Goal: Find specific fact: Find specific fact

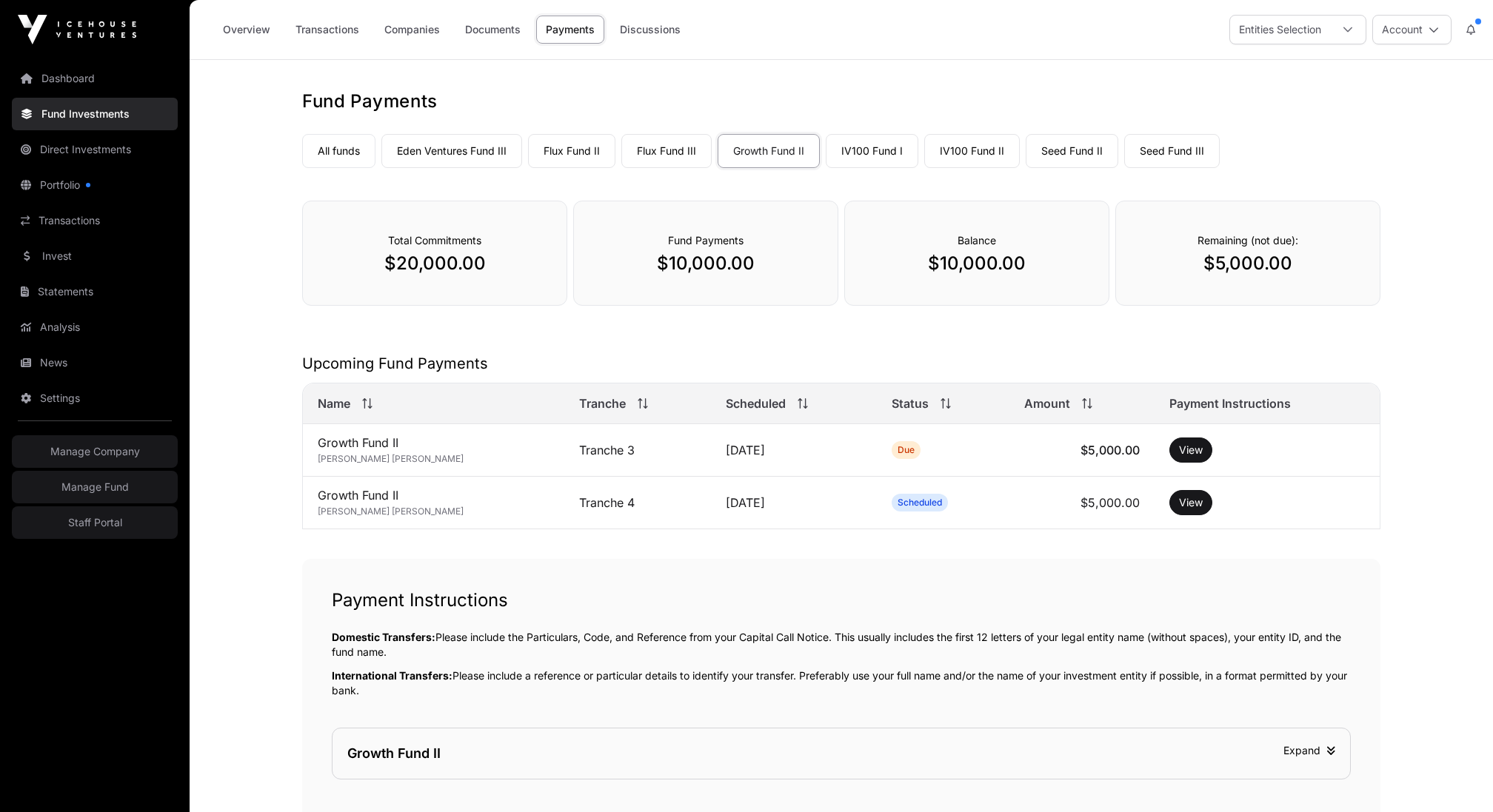
click at [353, 155] on link "All funds" at bounding box center [338, 151] width 73 height 35
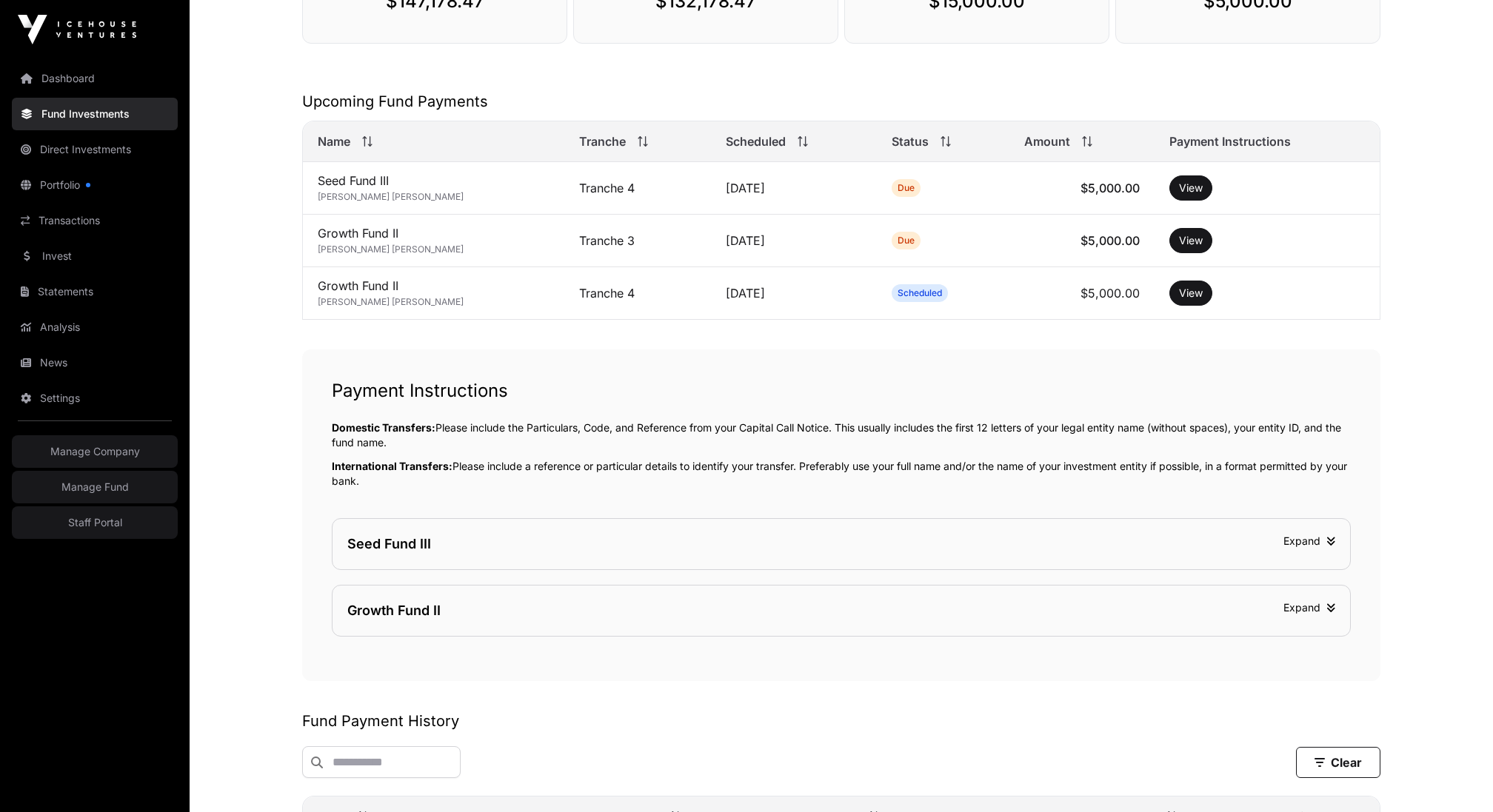
scroll to position [299, 0]
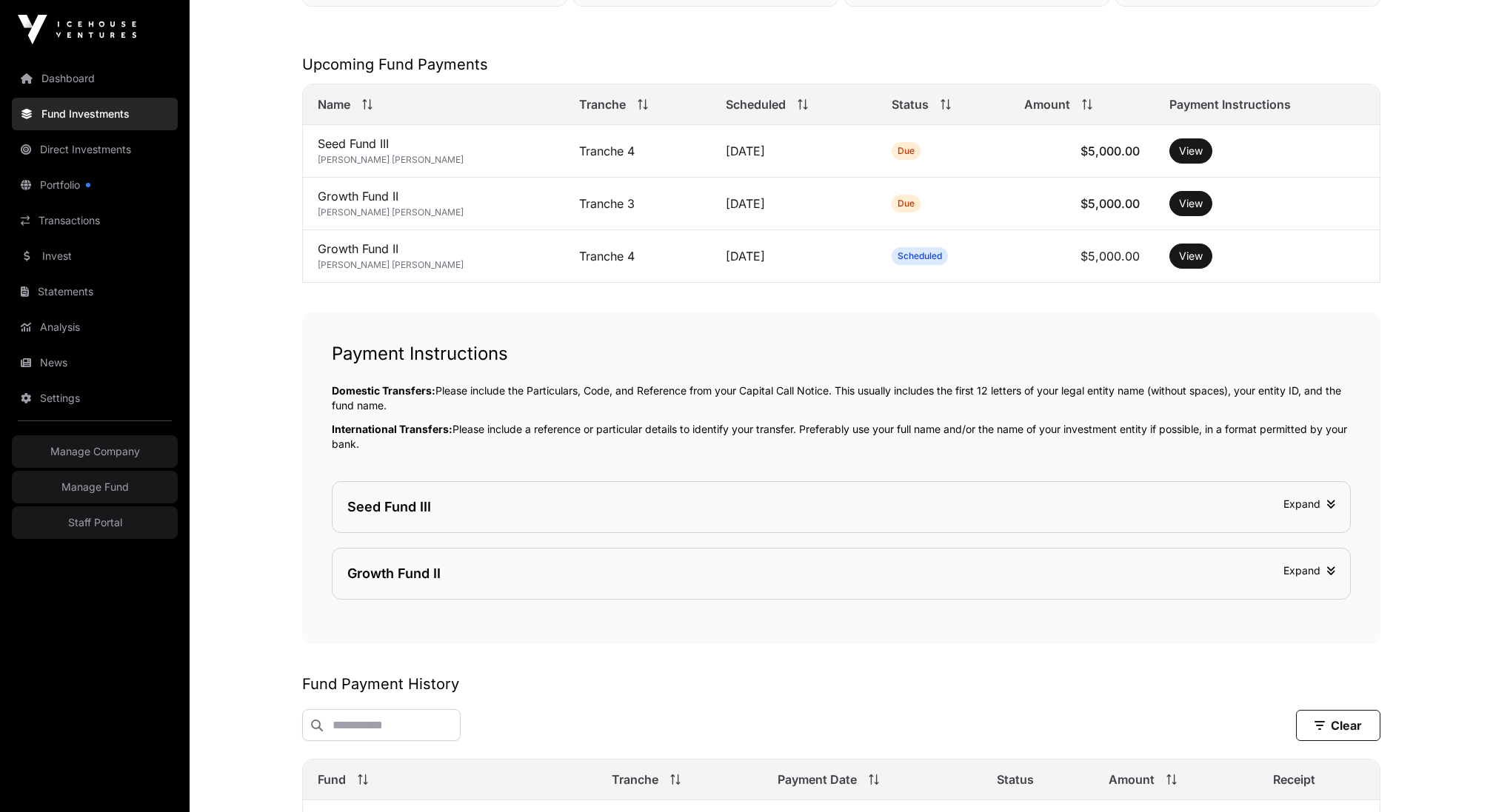
click at [801, 496] on div "Seed Fund III Expand" at bounding box center [841, 506] width 1017 height 50
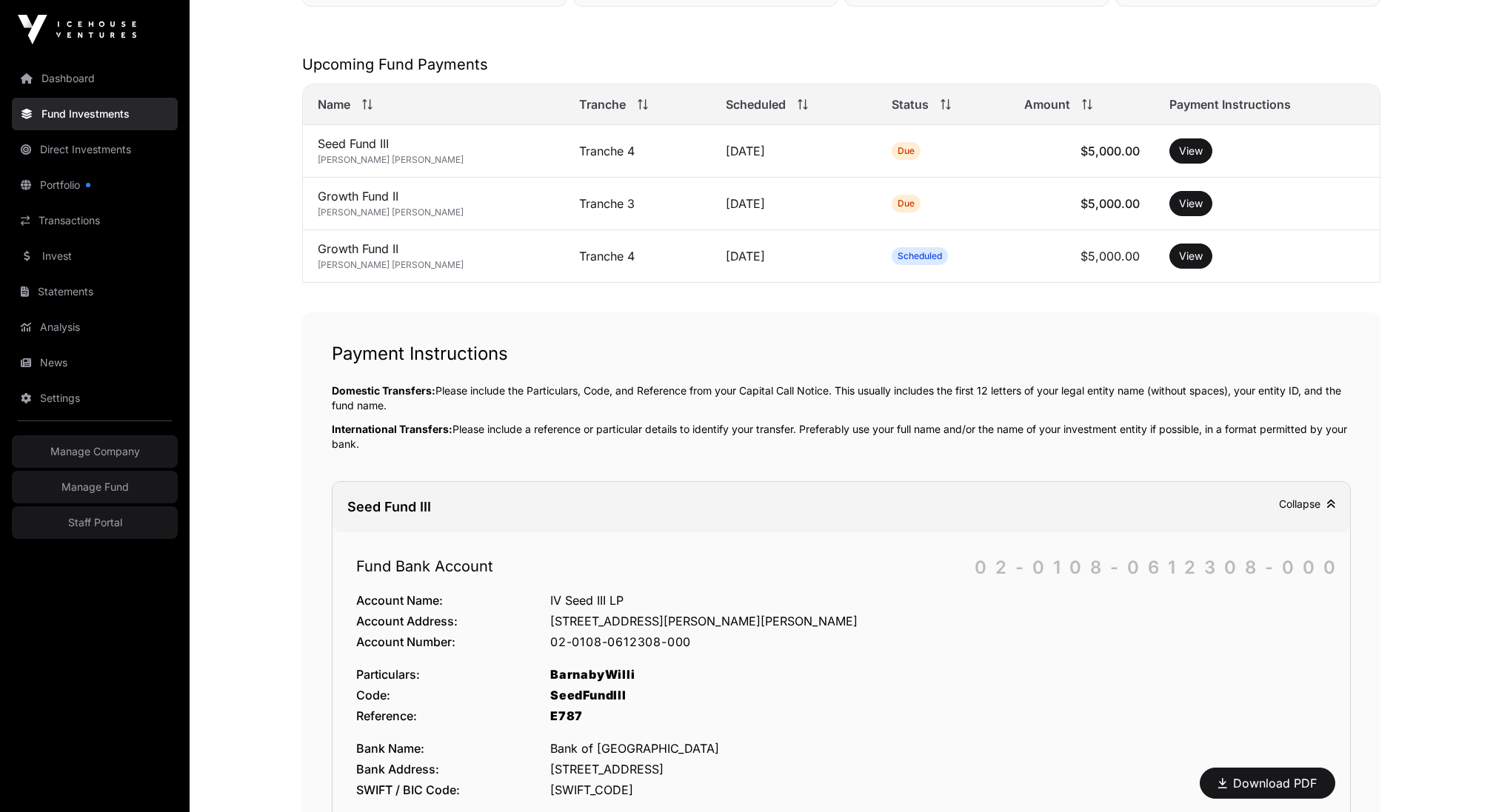
click at [645, 633] on div "02-0108-0612308-000" at bounding box center [937, 642] width 776 height 18
copy div "02-0108-0612308-000"
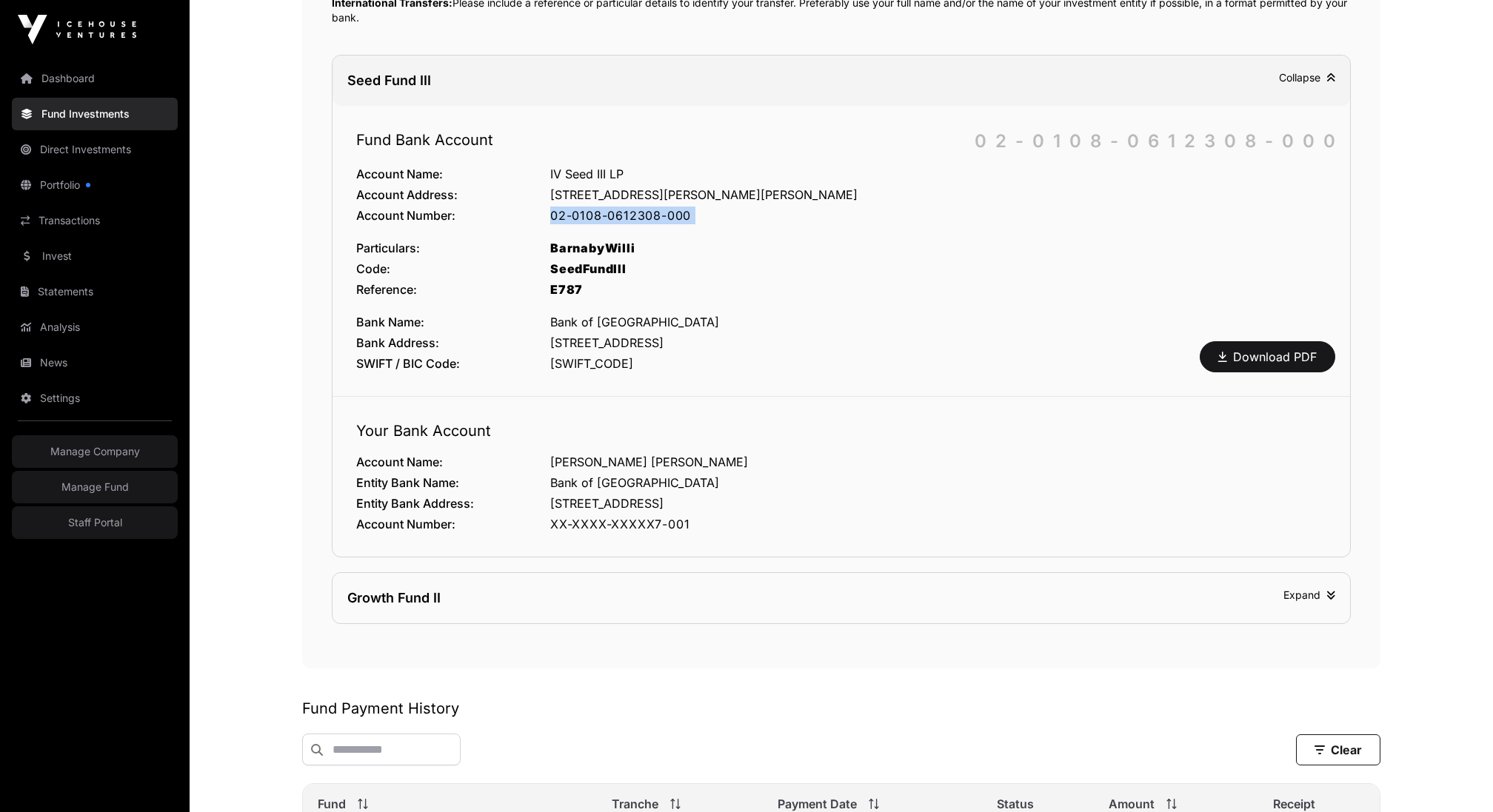
scroll to position [1096, 0]
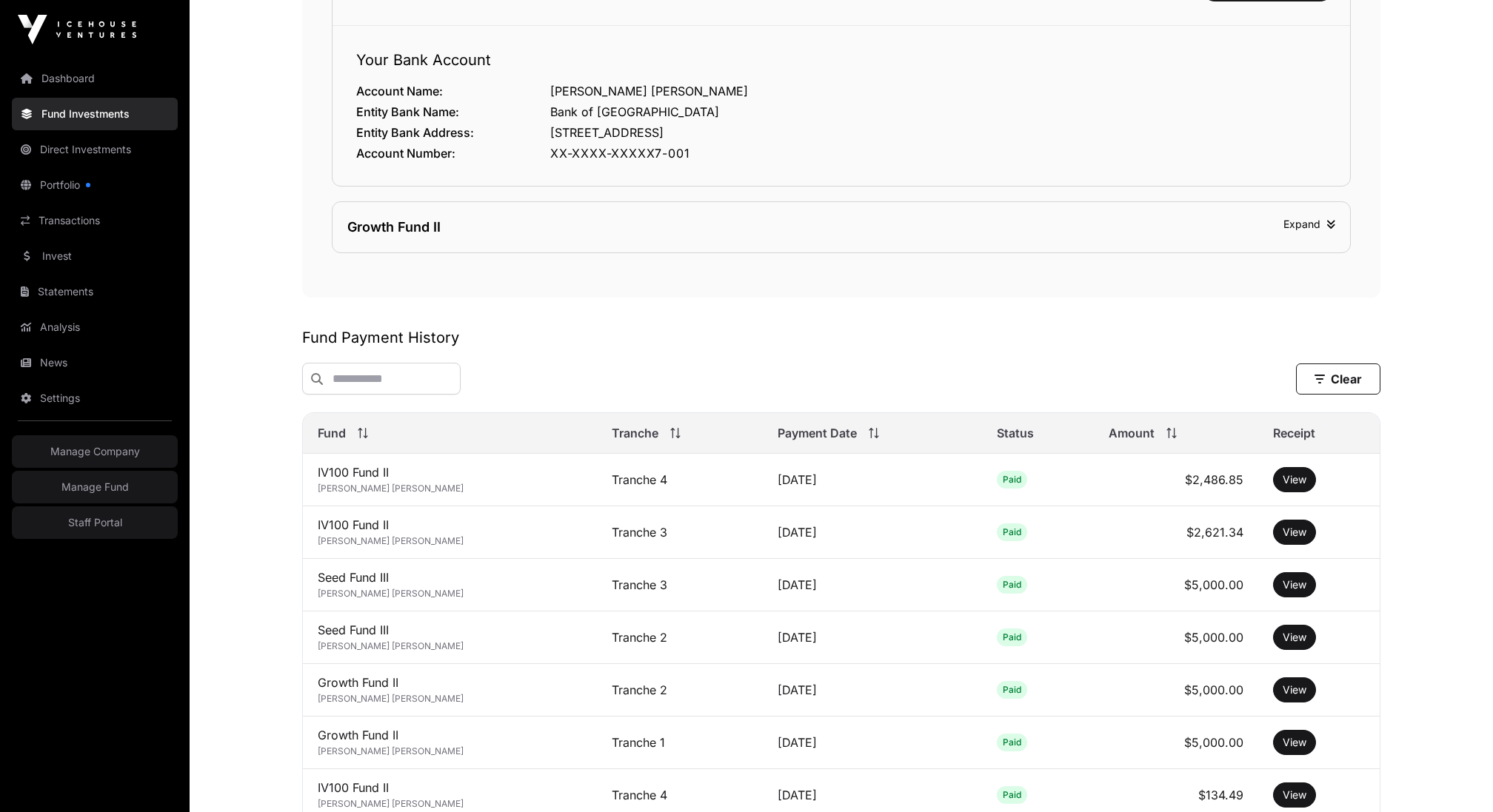
click at [573, 212] on div "Growth Fund II Expand" at bounding box center [841, 227] width 1017 height 50
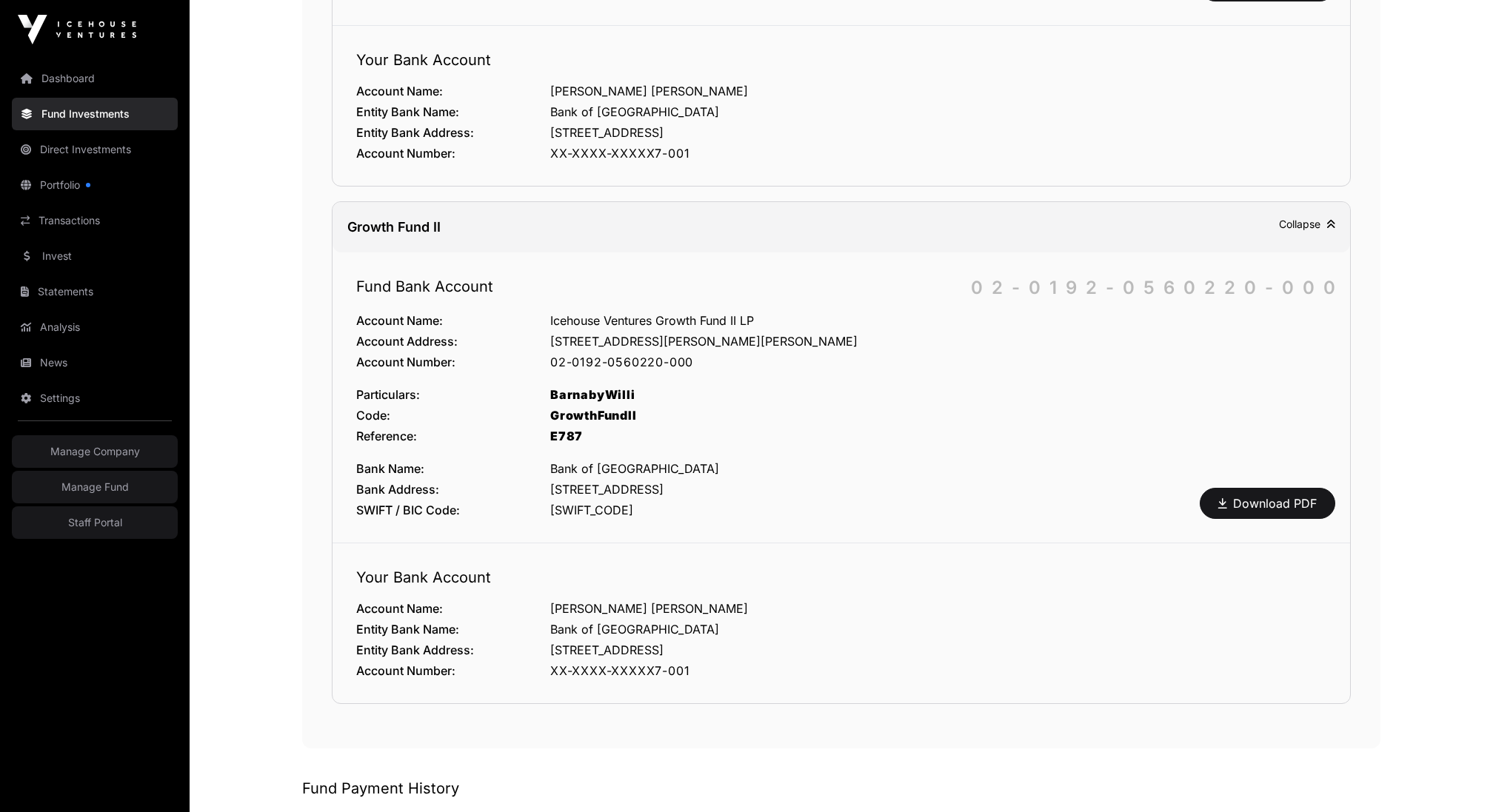
click at [654, 357] on div "02-0192-0560220-000" at bounding box center [937, 362] width 776 height 18
copy div "02-0192-0560220-000"
click at [600, 390] on div "BarnabyWilli" at bounding box center [937, 395] width 776 height 18
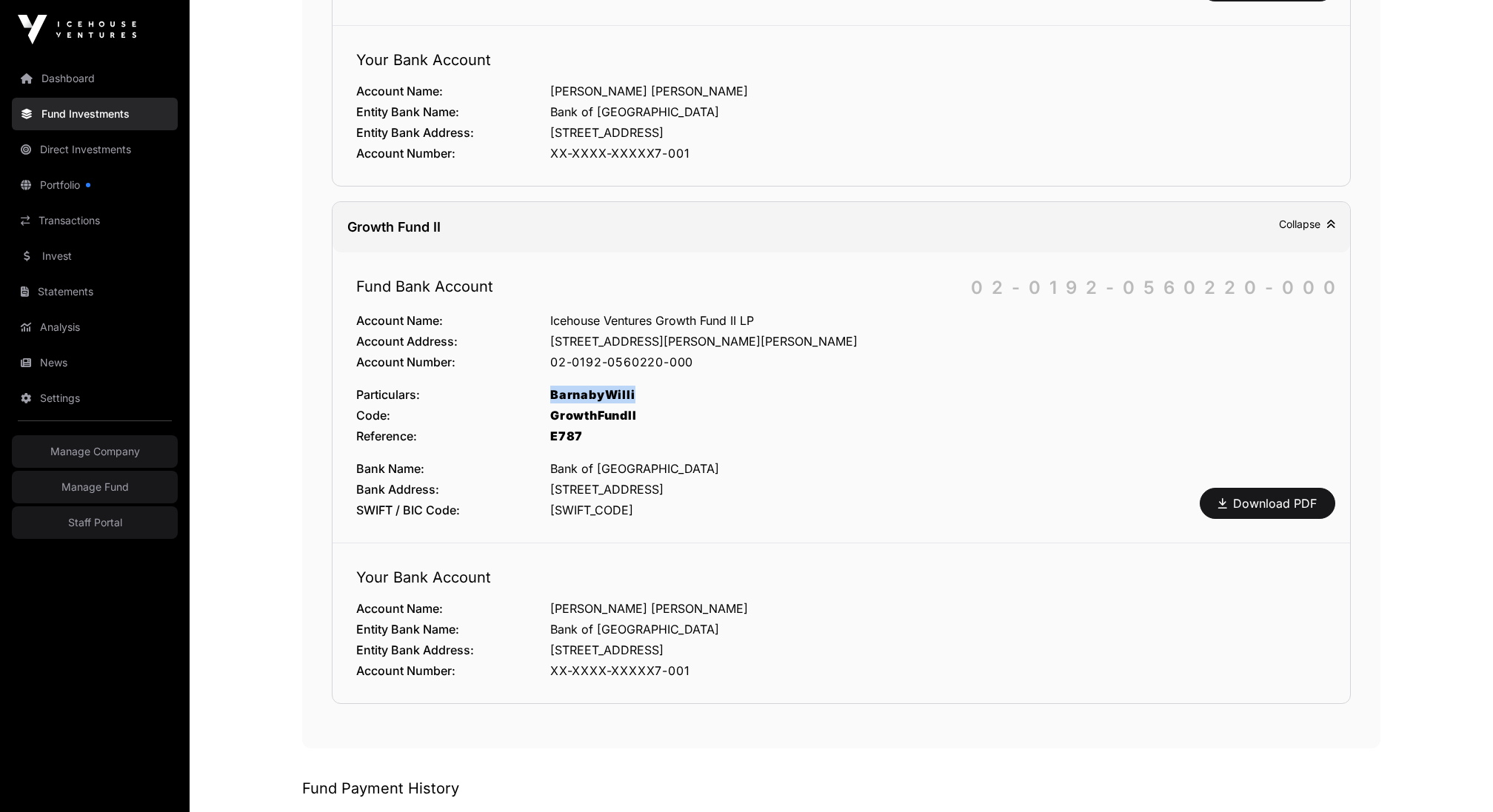
click at [600, 390] on div "BarnabyWilli" at bounding box center [937, 395] width 776 height 18
copy div "BarnabyWilli"
click at [607, 406] on div "GrowthFundII" at bounding box center [937, 415] width 776 height 18
copy div "GrowthFundII"
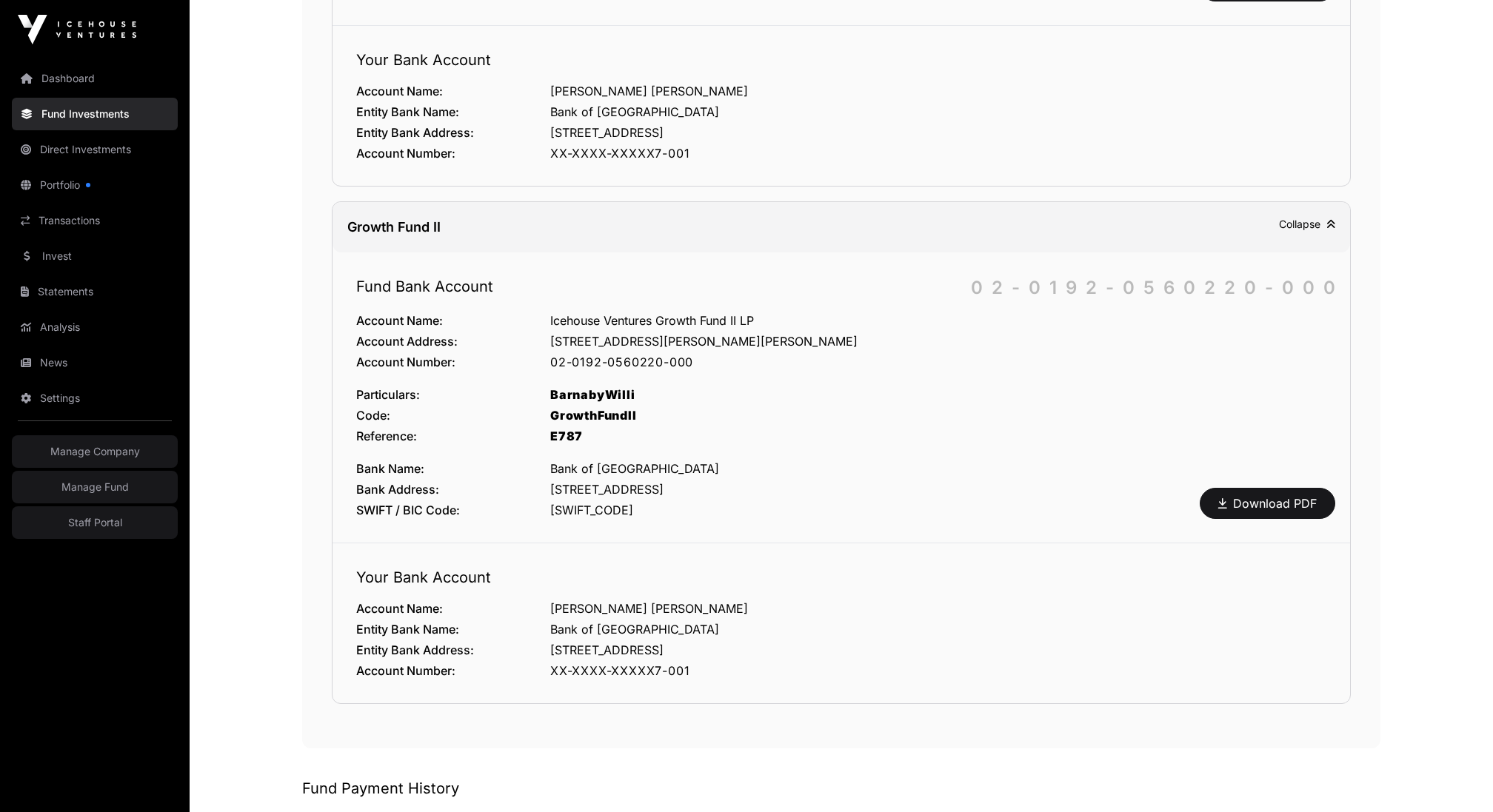
click at [569, 413] on div "GrowthFundII" at bounding box center [937, 415] width 776 height 18
click at [567, 431] on div "E787" at bounding box center [937, 436] width 776 height 18
copy div "E787"
click at [1230, 254] on div "Fund Bank Account [FINANCIAL_ID] Account Name: Icehouse Ventures Growth Fund II…" at bounding box center [841, 398] width 1017 height 290
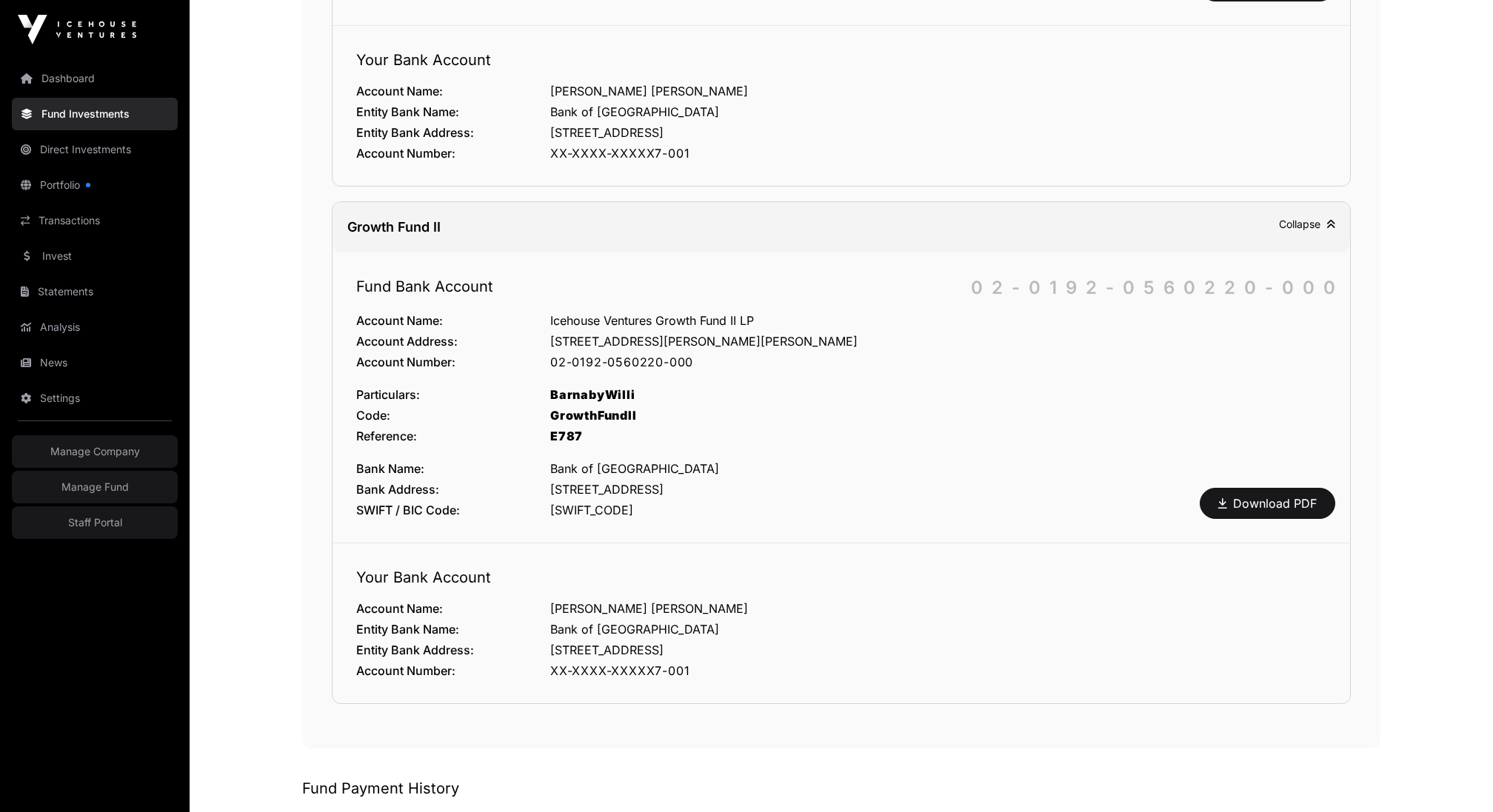
click at [1218, 277] on div "02-0192-0560220-000" at bounding box center [1157, 288] width 373 height 24
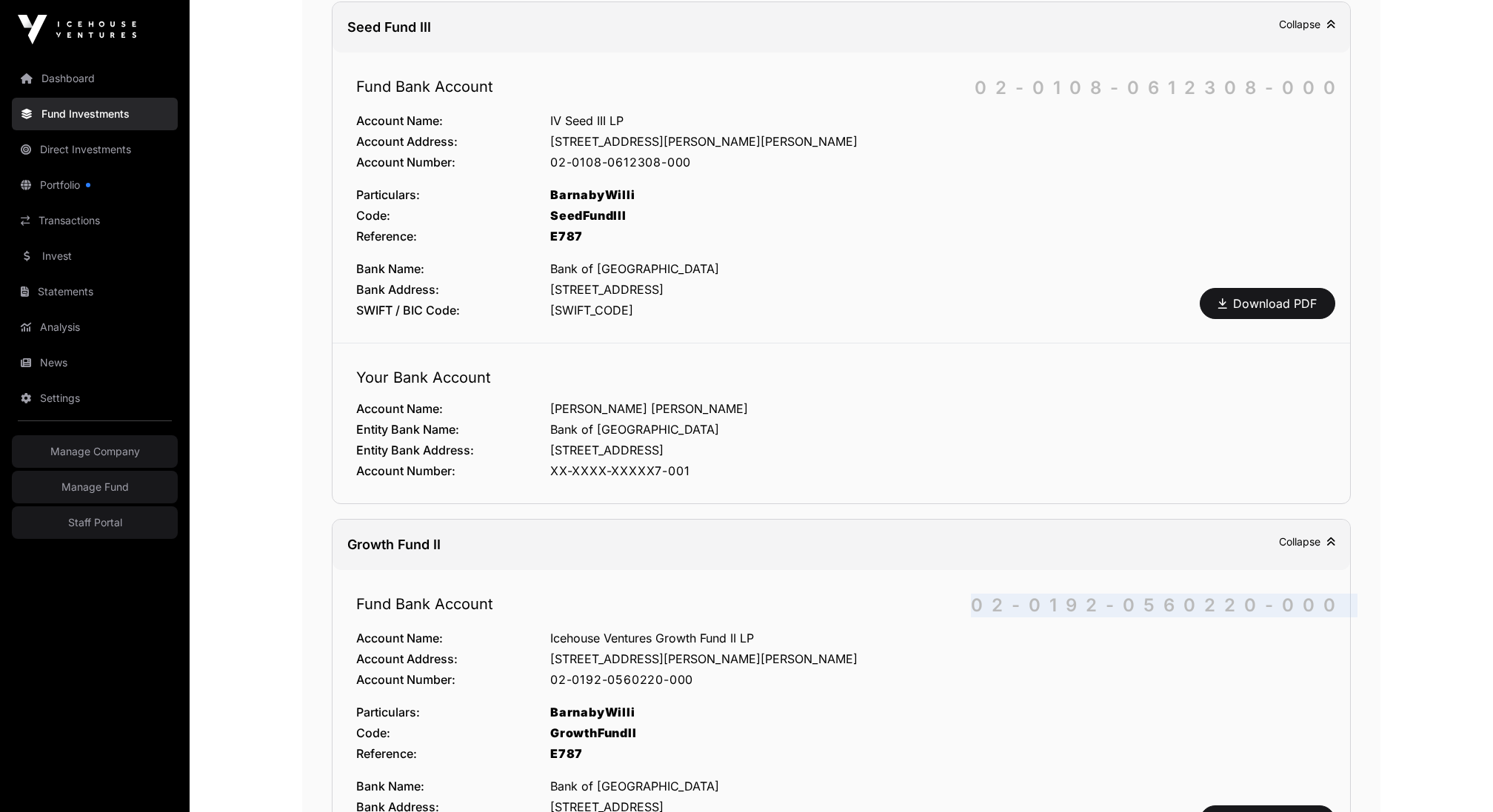
scroll to position [784, 0]
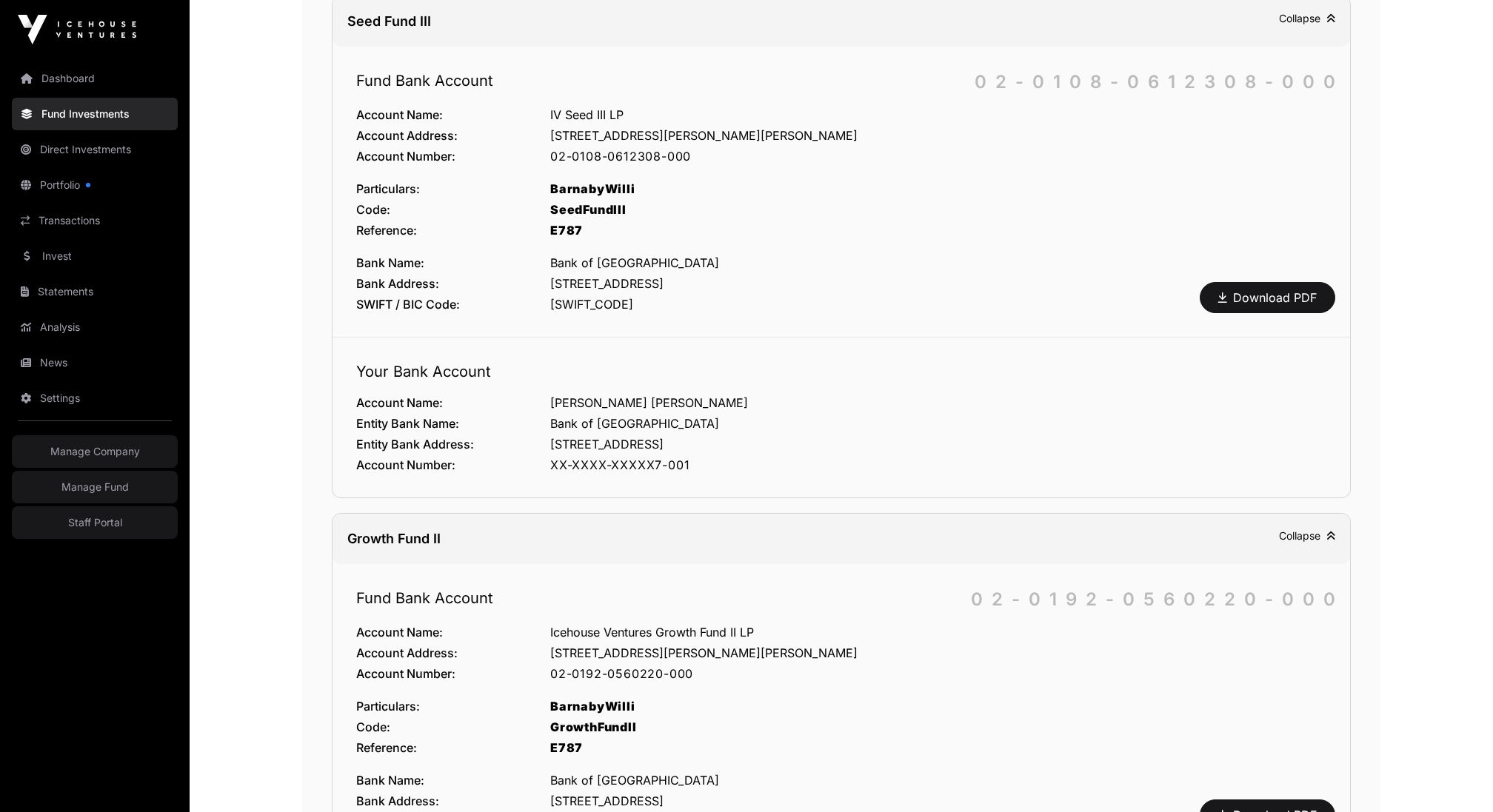
click at [694, 624] on div "Icehouse Ventures Growth Fund II LP" at bounding box center [937, 632] width 776 height 18
click at [1066, 458] on div "XX-XXXX-XXXXX7-001" at bounding box center [937, 465] width 776 height 18
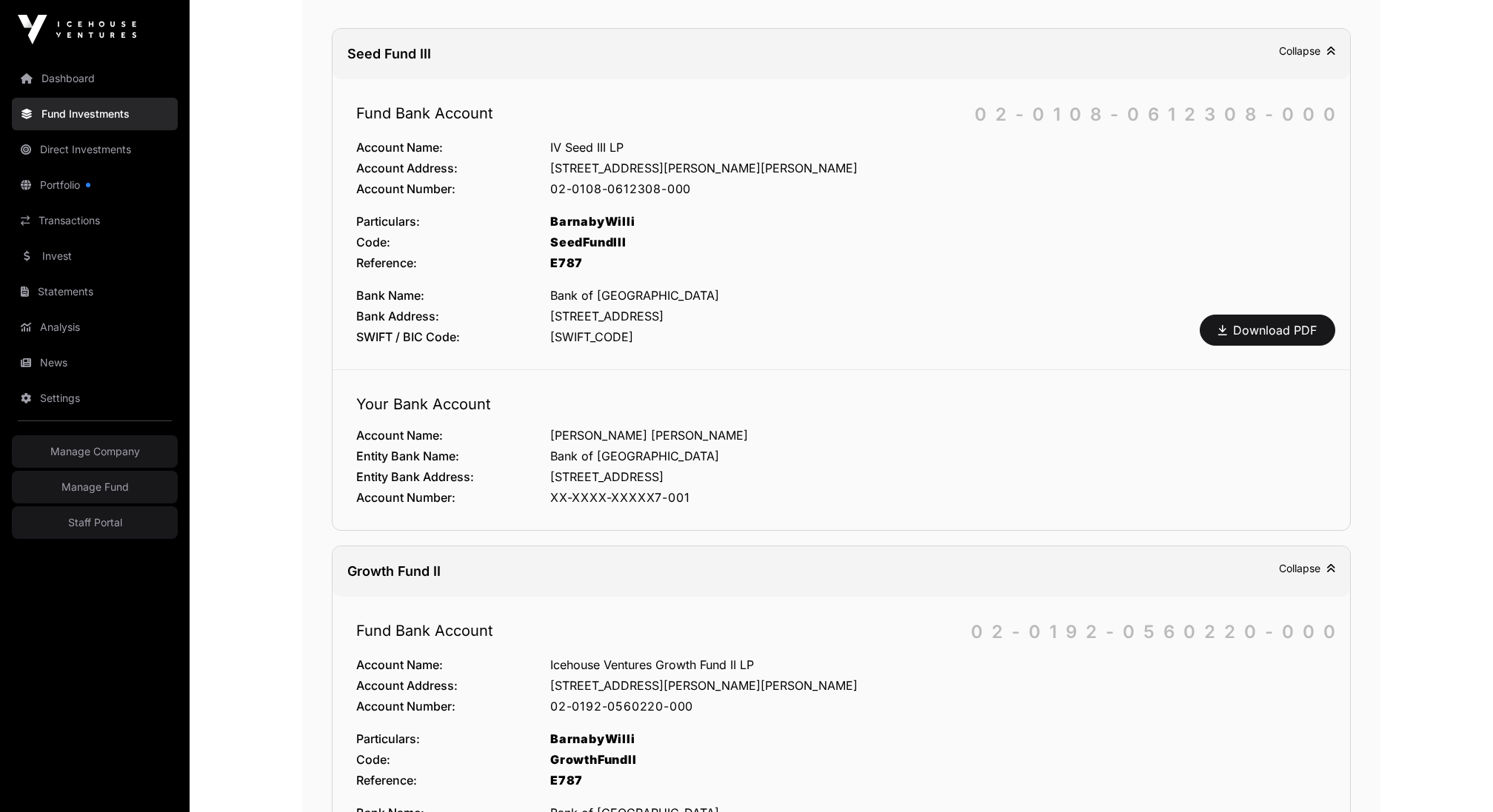
click at [610, 138] on div "IV Seed III LP" at bounding box center [937, 147] width 776 height 18
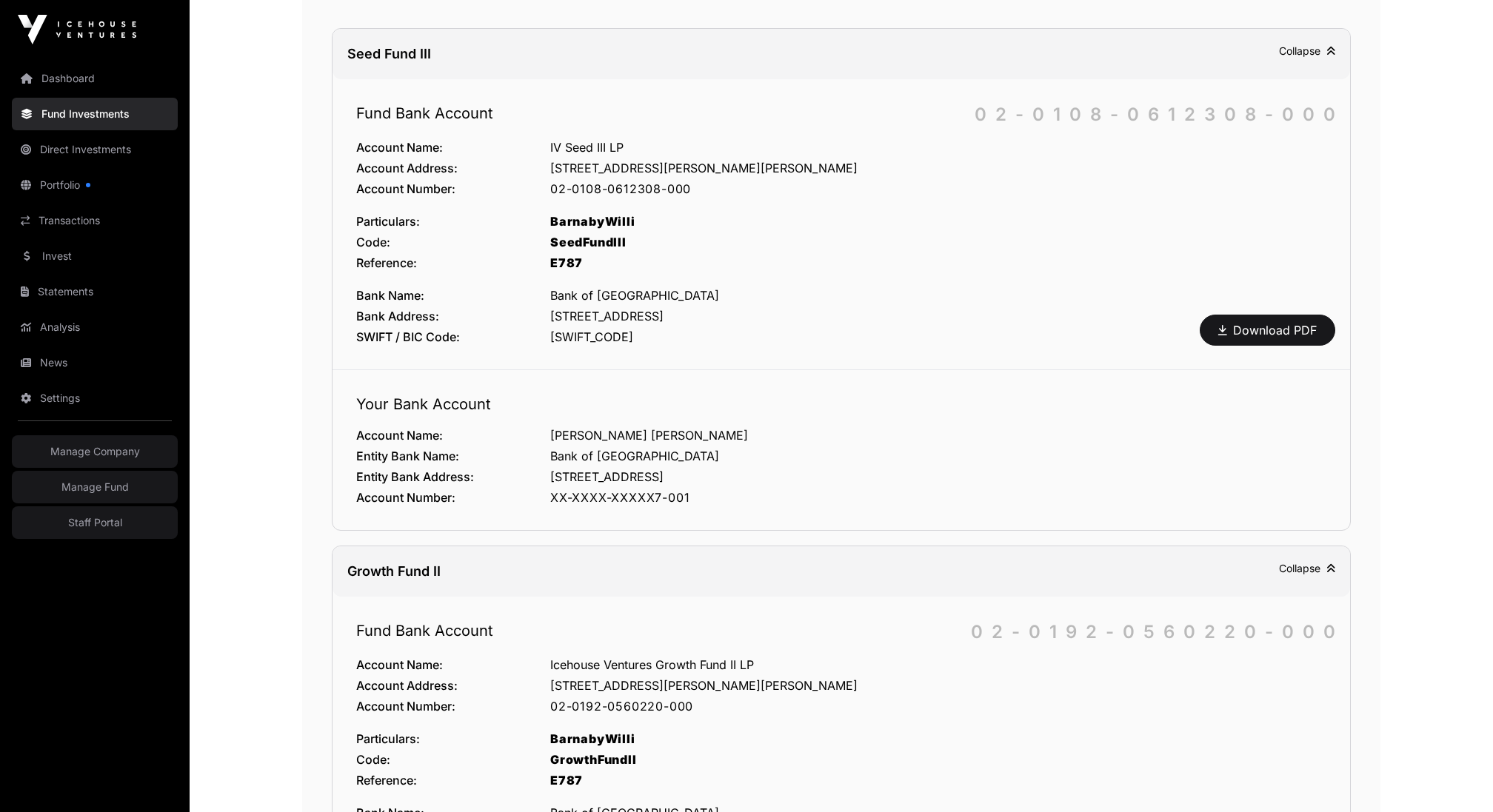
click at [1242, 110] on div "02-0108-0612308-000" at bounding box center [1158, 114] width 369 height 24
copy div "02-0108-0612308-000"
click at [598, 212] on div "BarnabyWilli" at bounding box center [937, 221] width 776 height 18
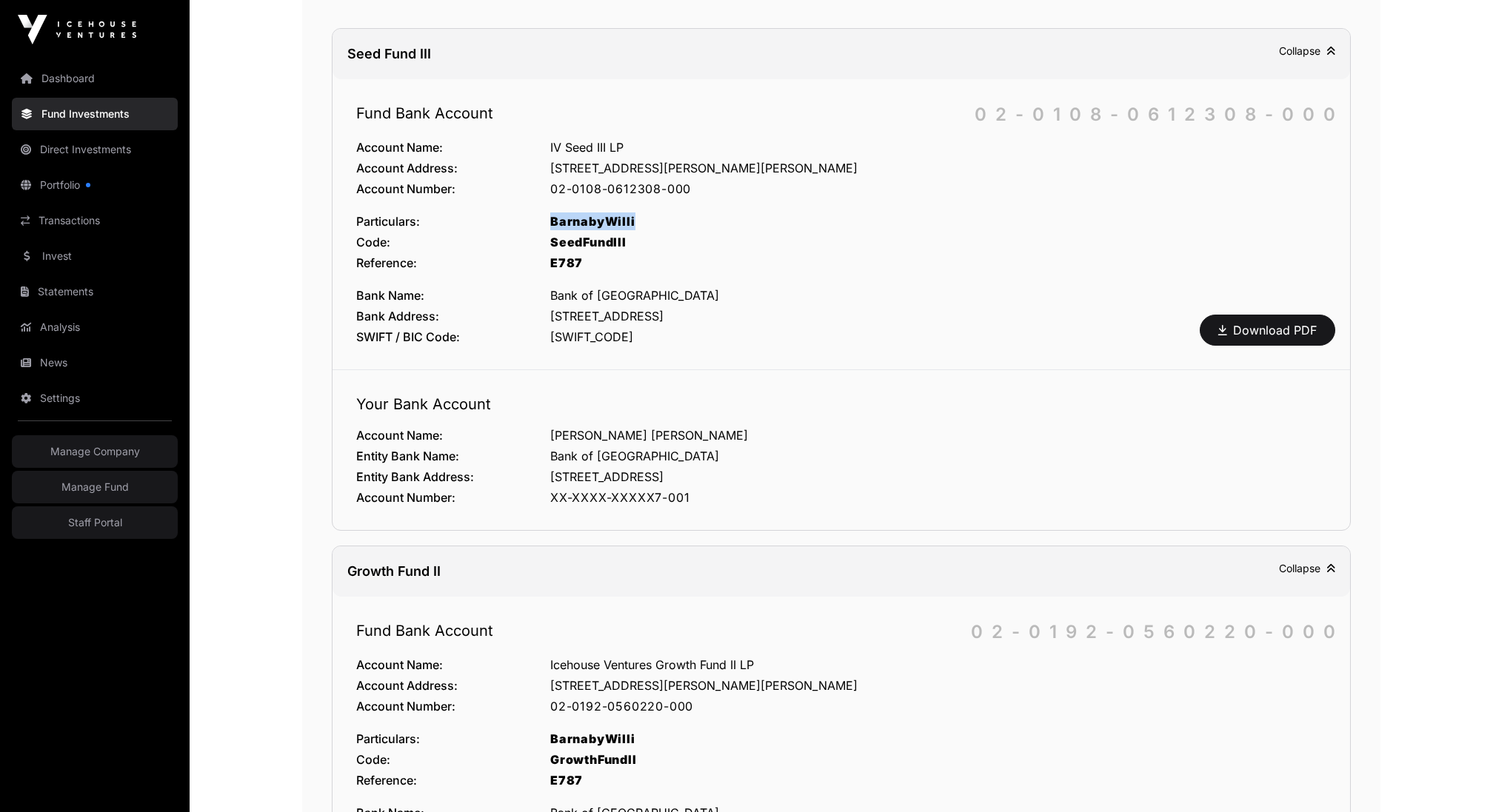
click at [598, 212] on div "BarnabyWilli" at bounding box center [937, 221] width 776 height 18
copy div "BarnabyWilli"
click at [573, 238] on div "SeedFundIII" at bounding box center [937, 242] width 776 height 18
copy div "SeedFundIII"
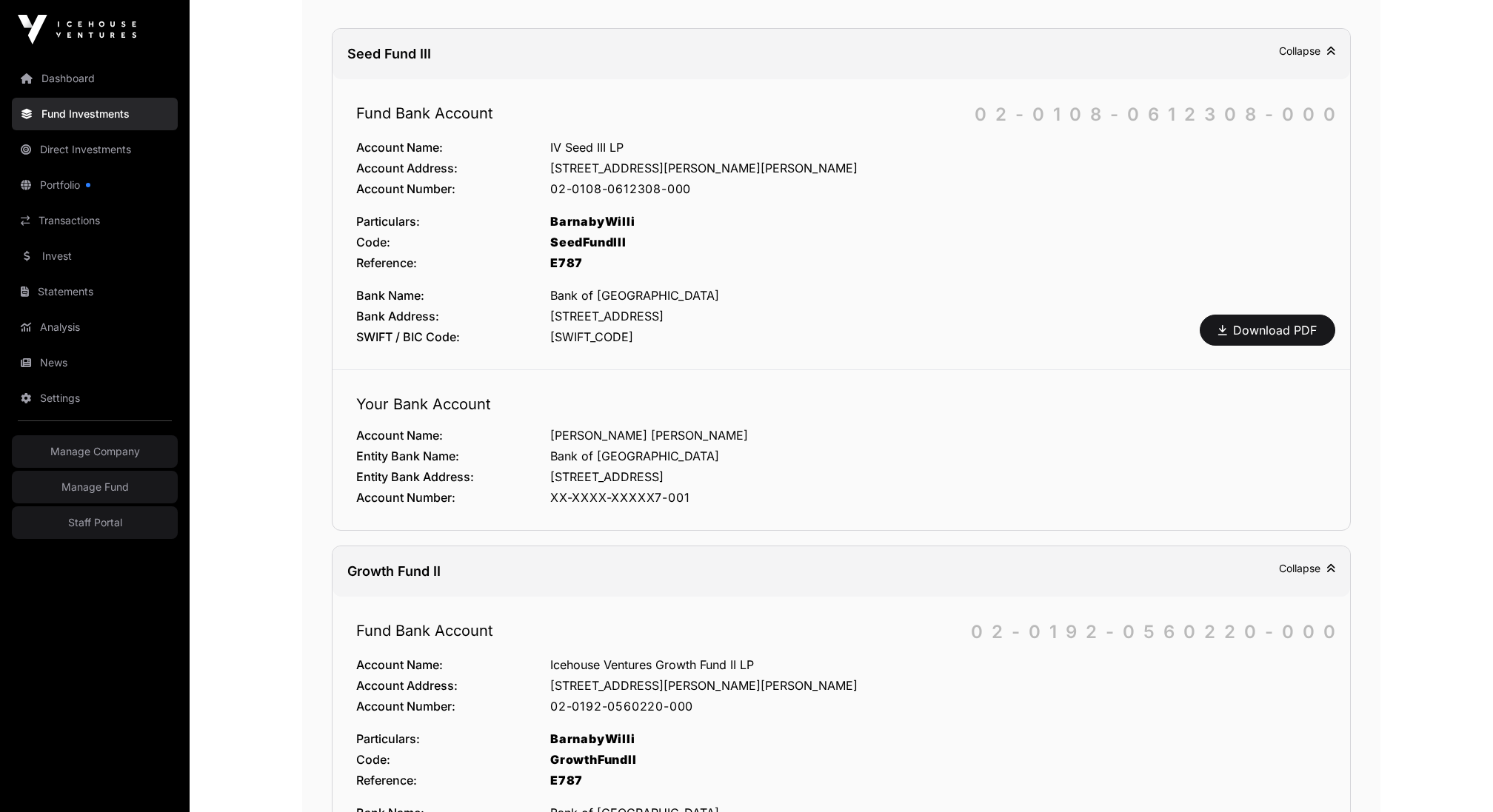
click at [564, 257] on div "E787" at bounding box center [937, 262] width 776 height 18
copy div "E787"
